Goal: Task Accomplishment & Management: Manage account settings

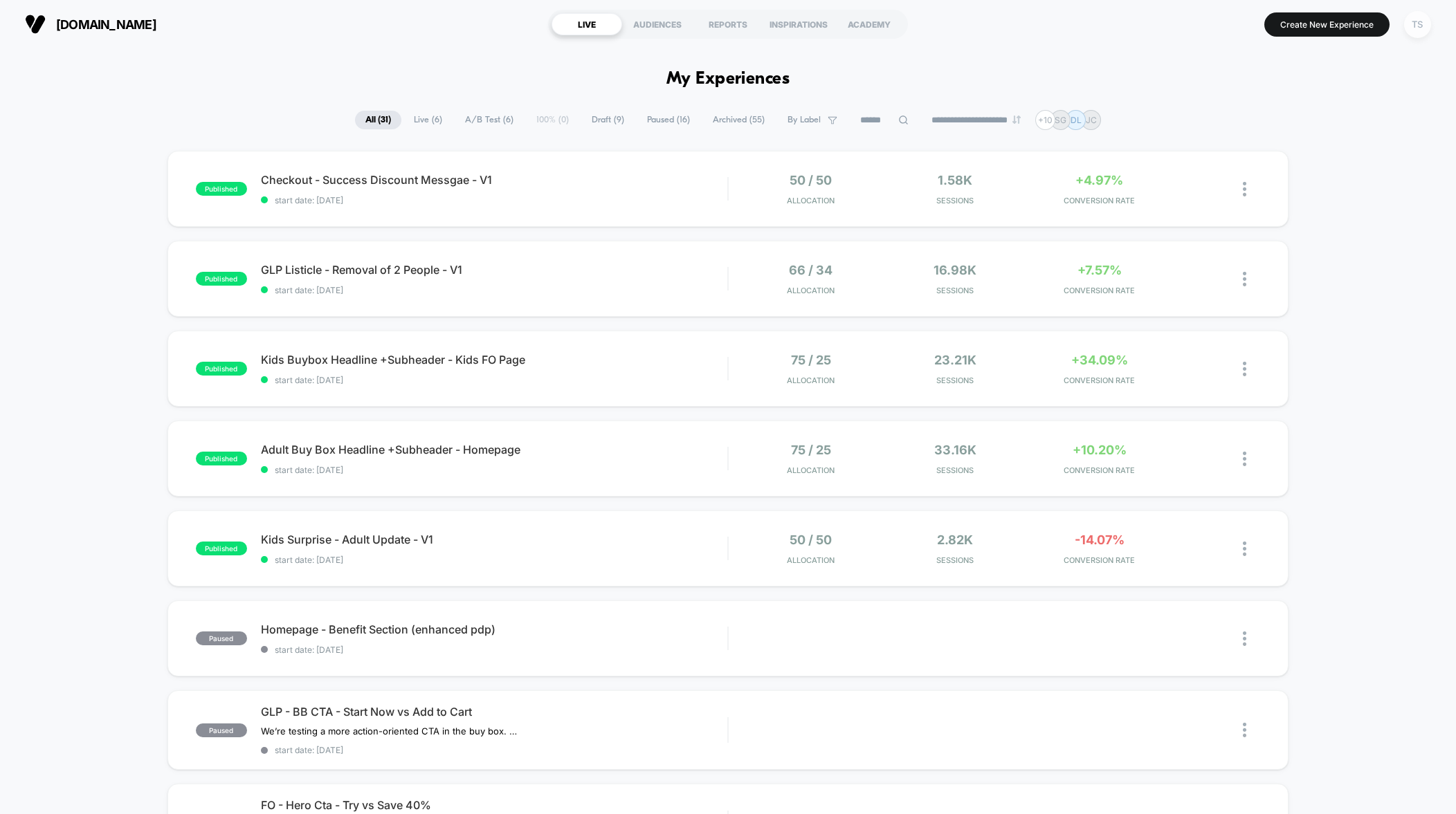
click at [1420, 27] on div "TS" at bounding box center [1416, 24] width 27 height 27
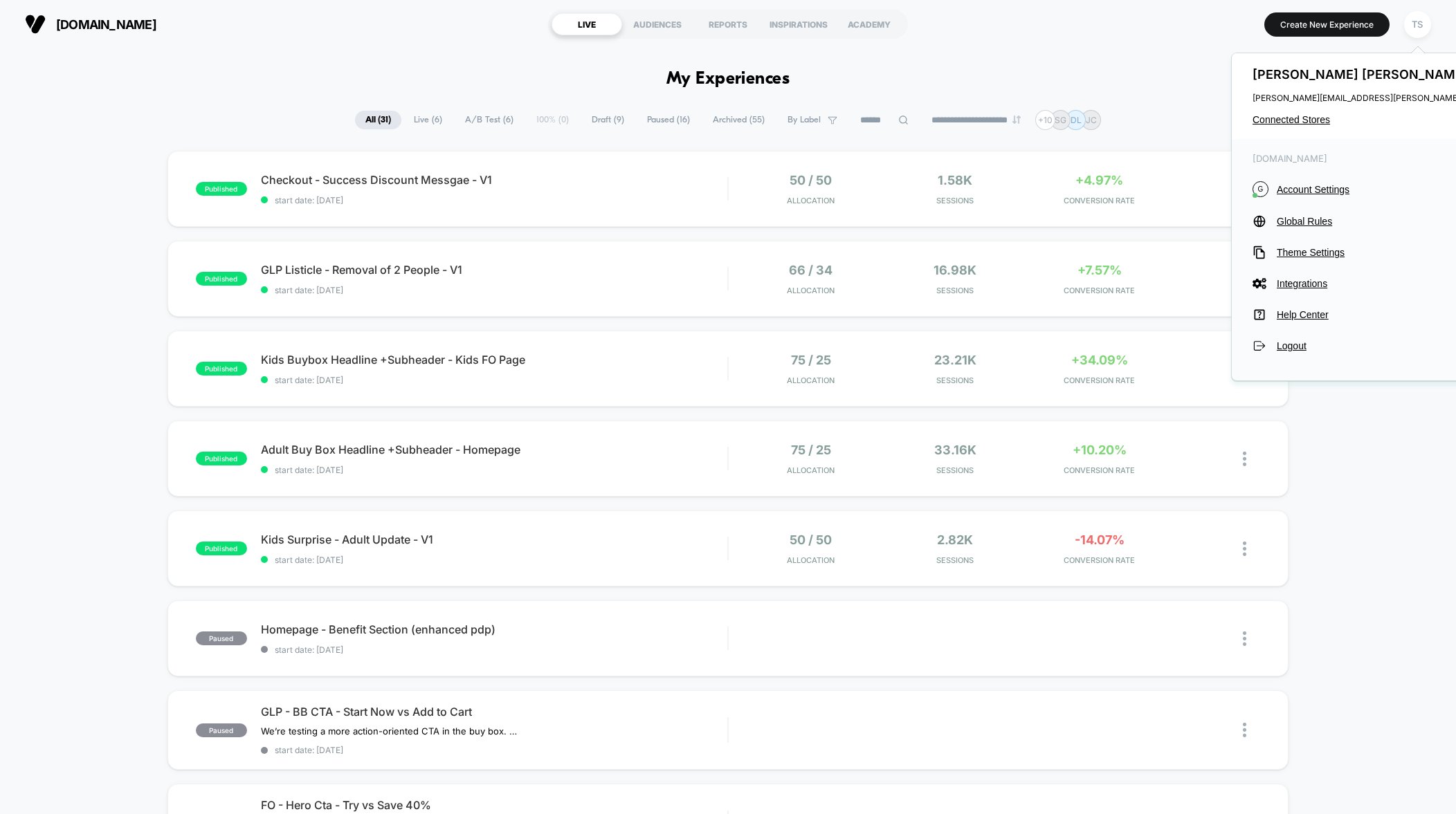
click at [1298, 126] on div "Tanner Snyder [EMAIL_ADDRESS][PERSON_NAME][DOMAIN_NAME] Connected Stores" at bounding box center [1390, 96] width 316 height 86
click at [1296, 121] on span "Connected Stores" at bounding box center [1389, 120] width 274 height 11
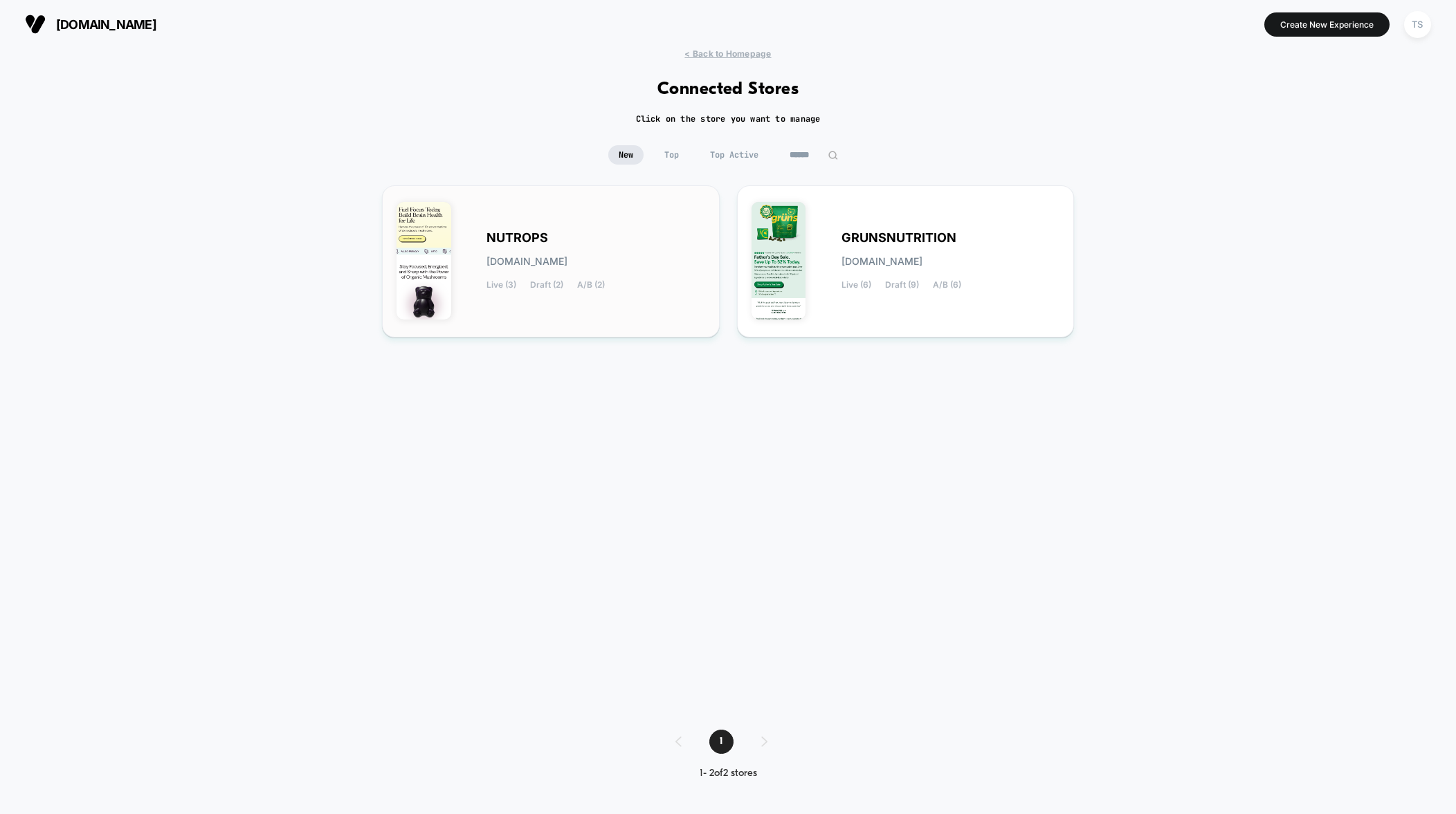
click at [625, 240] on div "NUTROPS [DOMAIN_NAME] Live (3) Draft (2) A/B (2)" at bounding box center [596, 261] width 219 height 57
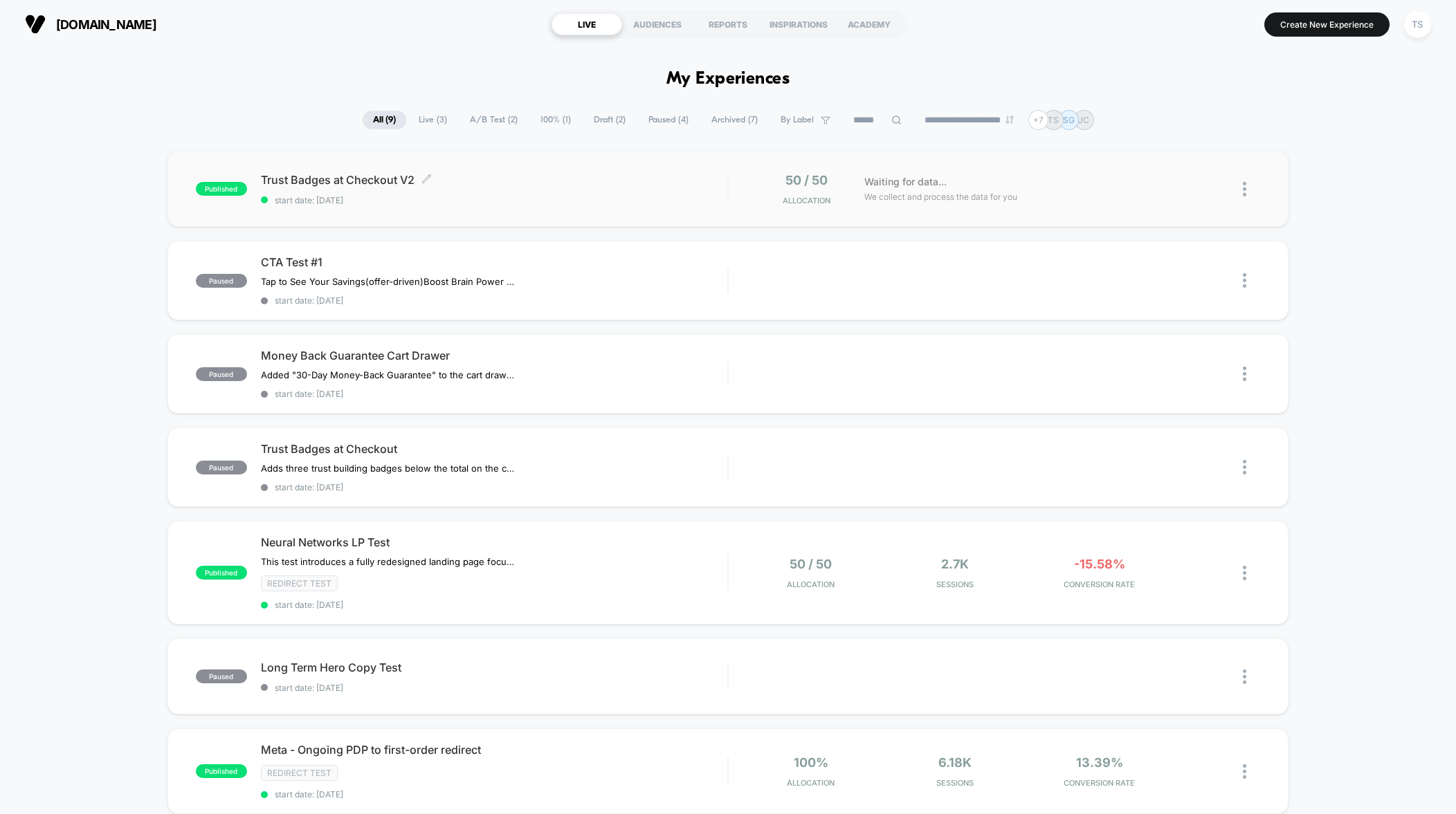
click at [473, 183] on span "Trust Badges at Checkout V2 Click to edit experience details" at bounding box center [494, 180] width 466 height 14
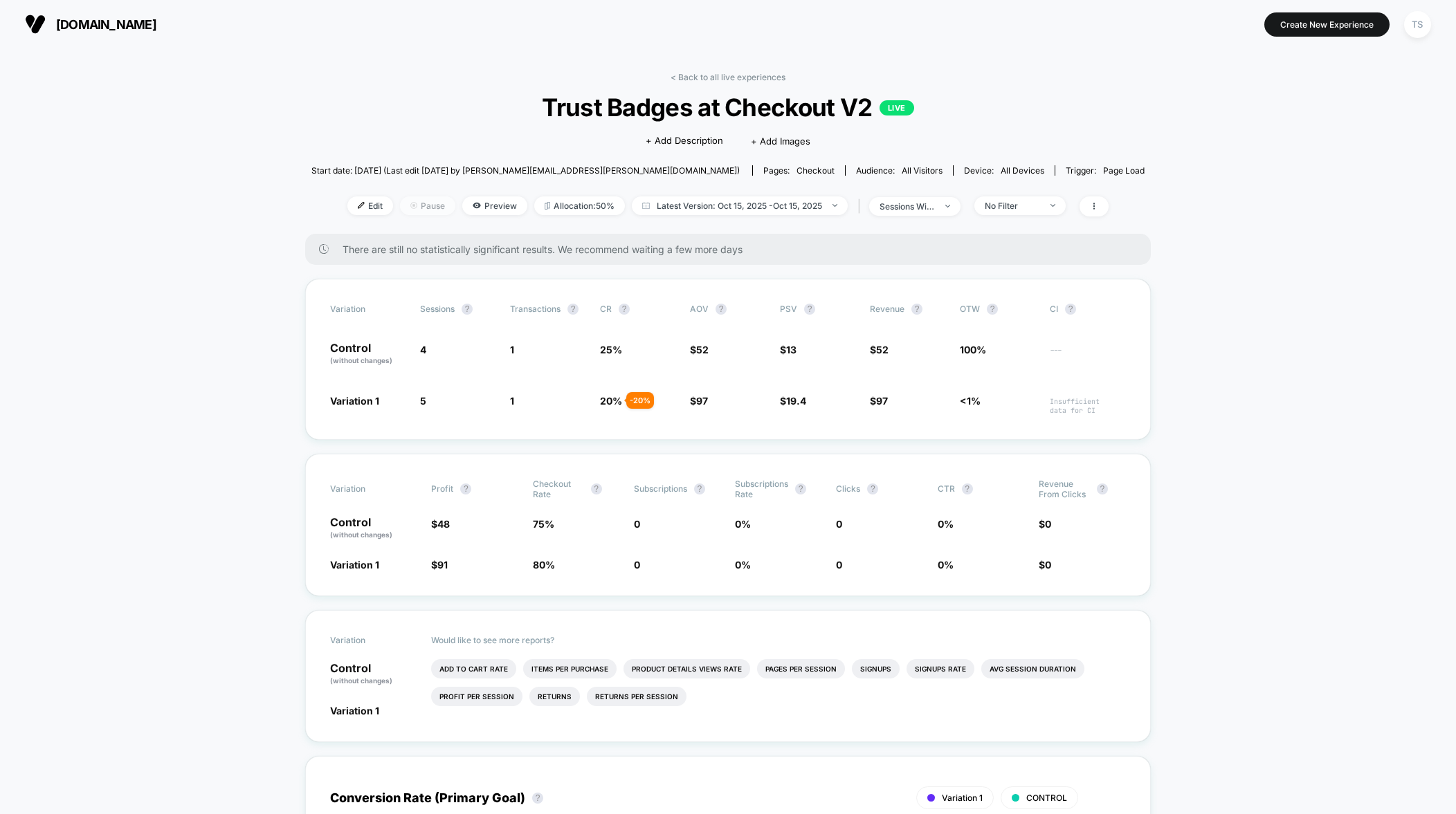
click at [427, 210] on span "Pause" at bounding box center [427, 206] width 55 height 19
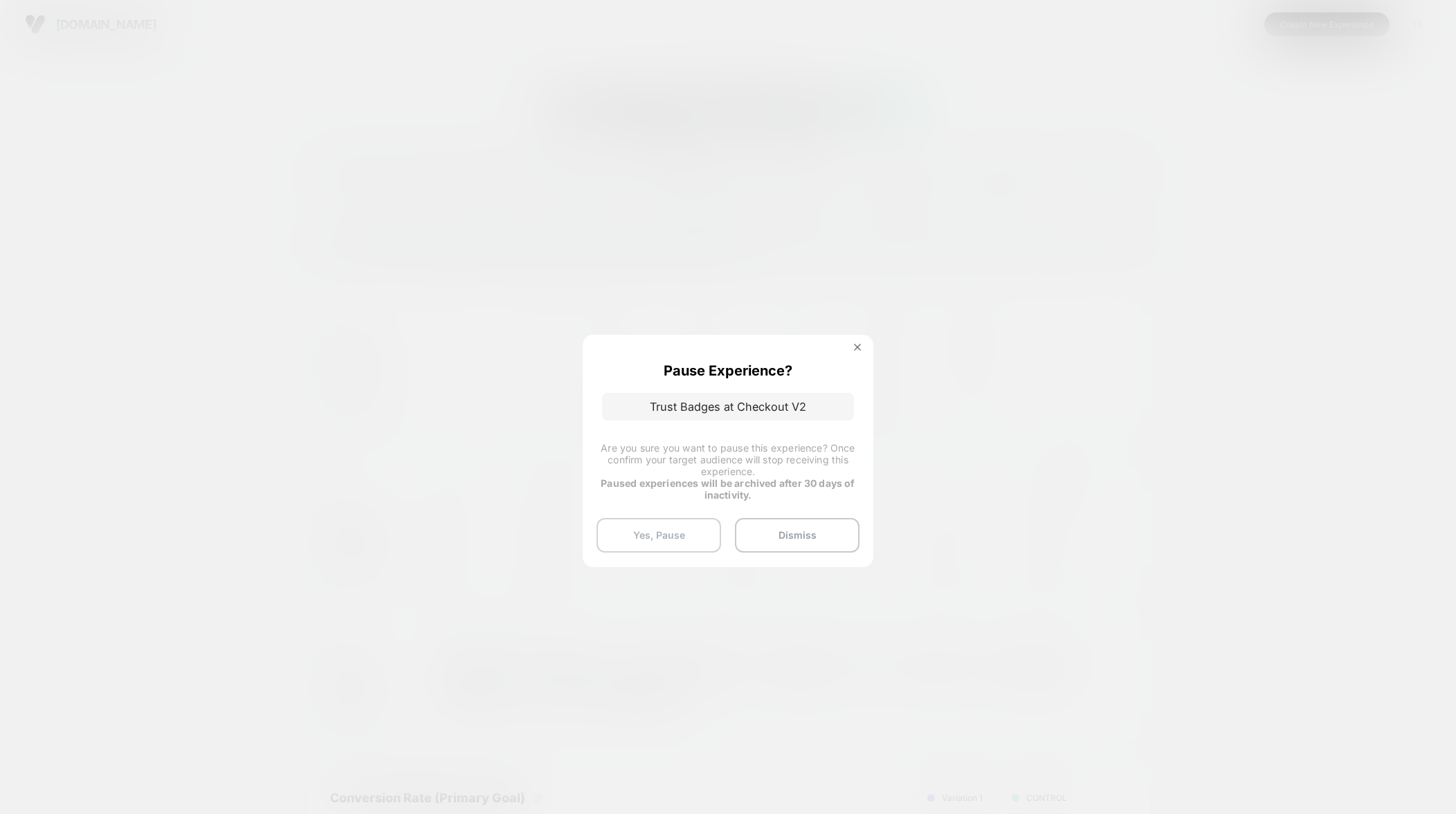
click at [665, 539] on button "Yes, Pause" at bounding box center [659, 535] width 125 height 35
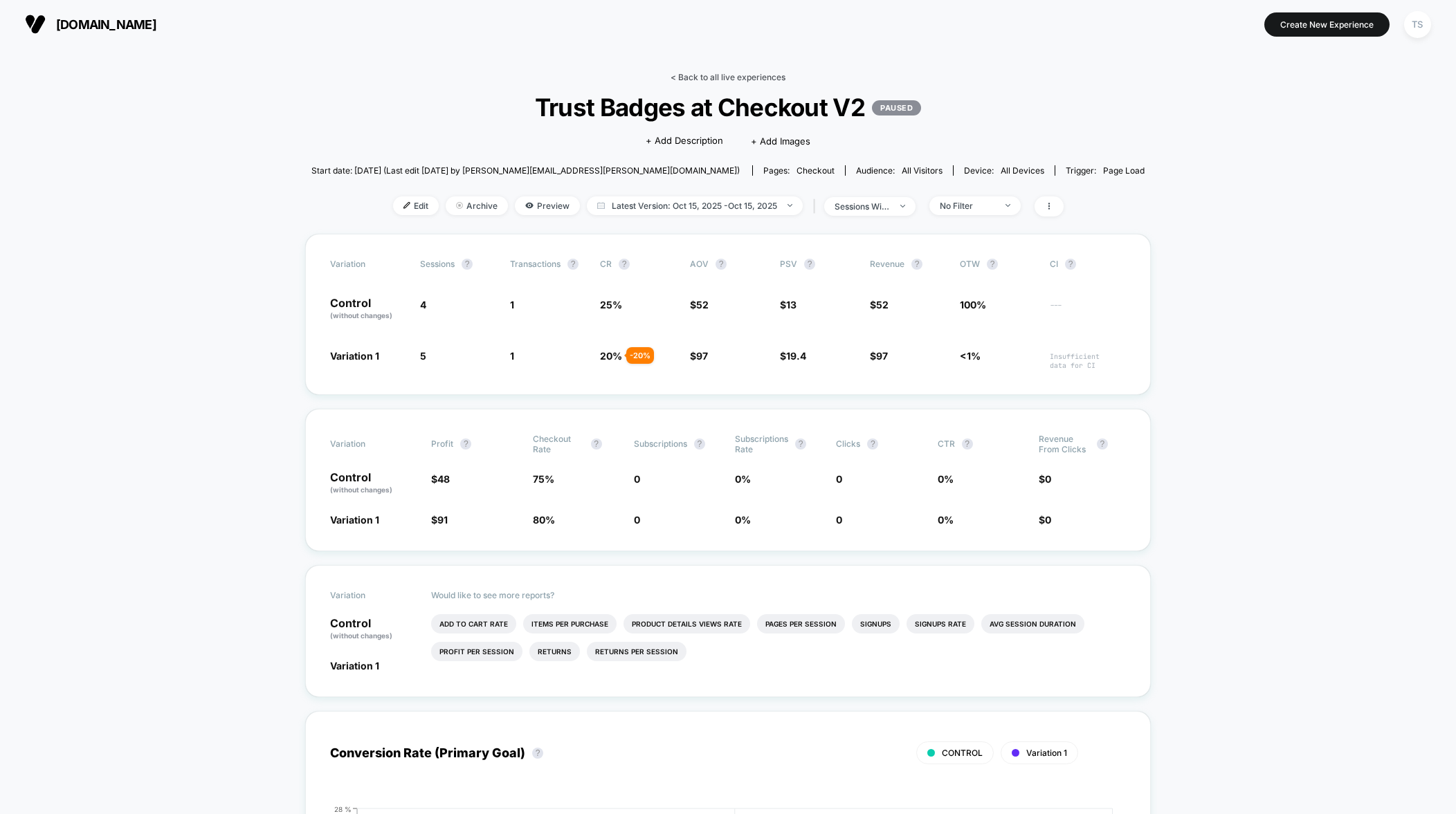
click at [698, 74] on link "< Back to all live experiences" at bounding box center [728, 77] width 115 height 11
